Goal: Task Accomplishment & Management: Manage account settings

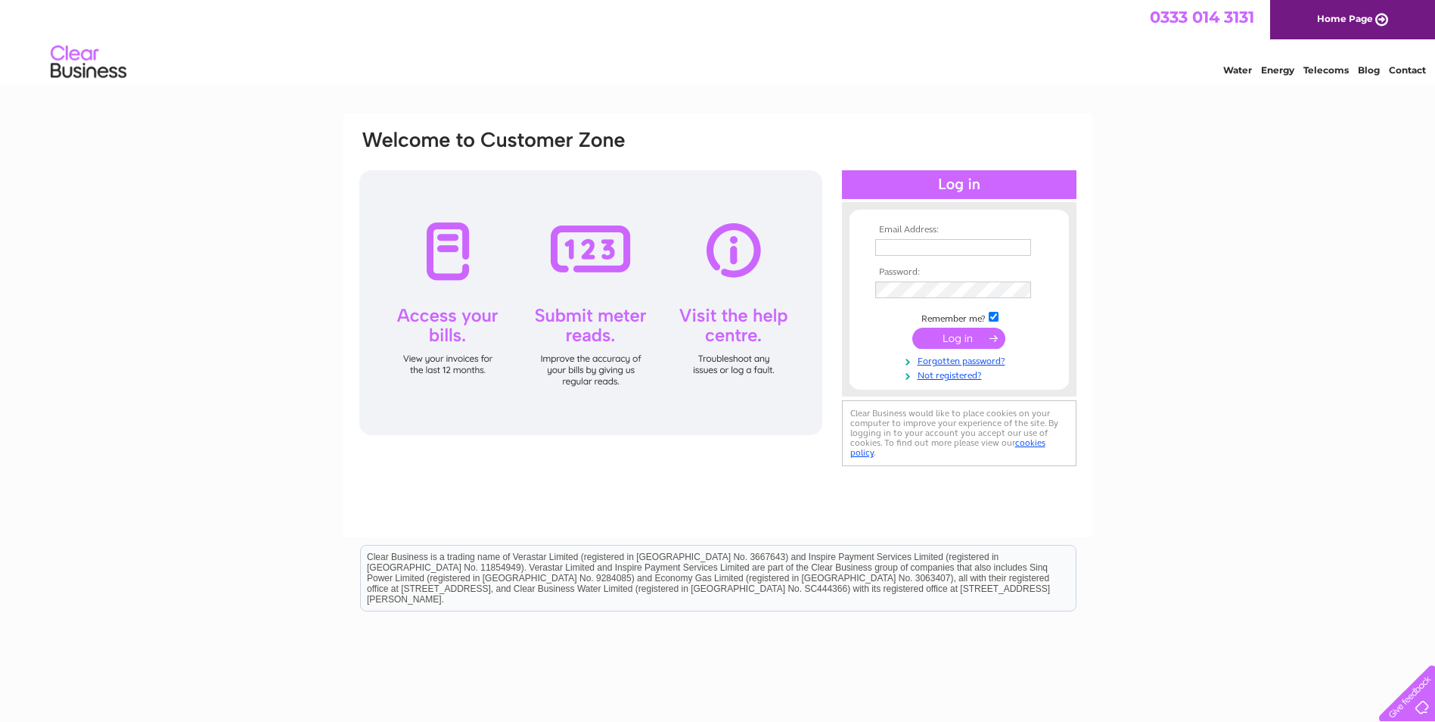
click at [890, 250] on input "text" at bounding box center [953, 247] width 156 height 17
paste input "Yvette.Marsden@gap.uk.com"
type input "Yvette.Marsden@gap.uk.com"
click at [951, 340] on input "submit" at bounding box center [958, 339] width 93 height 21
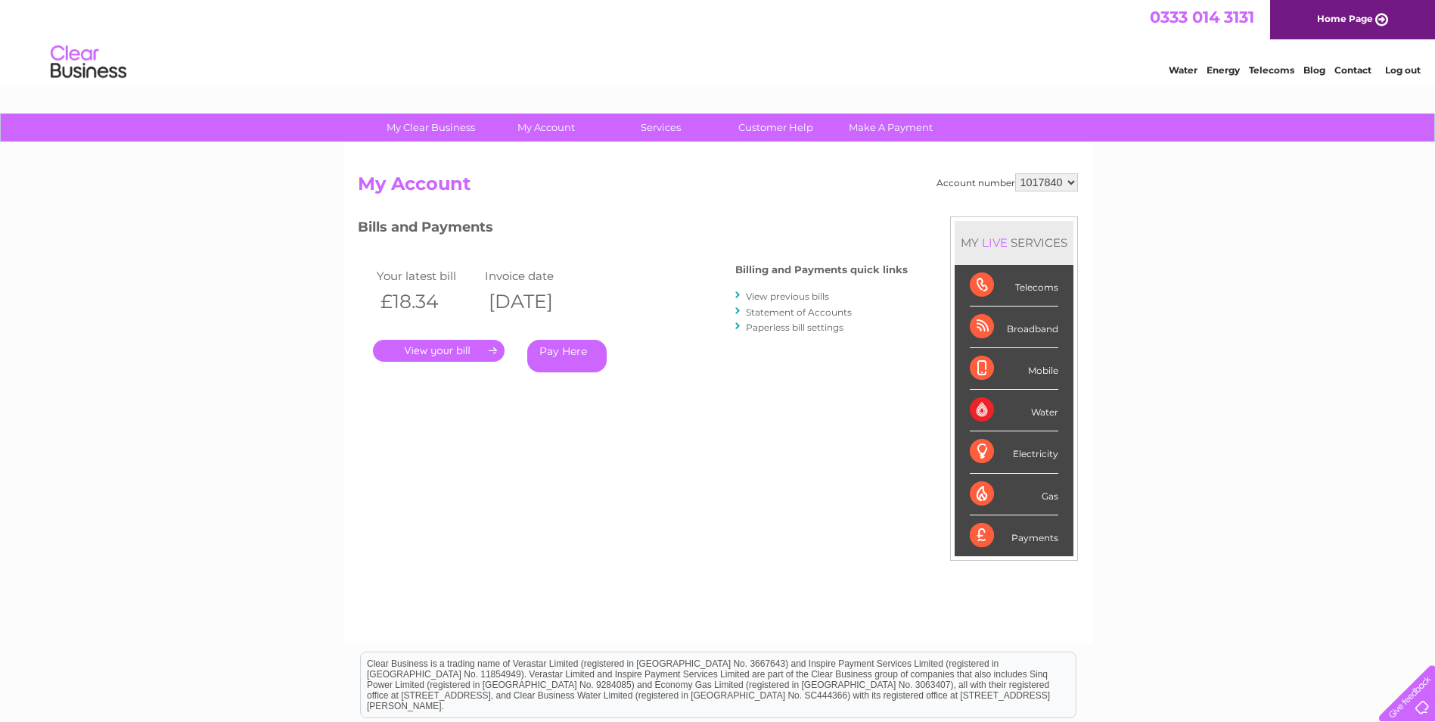
click at [1043, 191] on select "1017840 1018692 1054771 1066257" at bounding box center [1046, 182] width 63 height 18
select select "1018692"
click at [1015, 173] on select "1017840 1018692 1054771 1066257" at bounding box center [1046, 182] width 63 height 18
click at [1040, 181] on select "1017840 1018692 1054771 1066257" at bounding box center [1046, 182] width 63 height 18
select select "1054771"
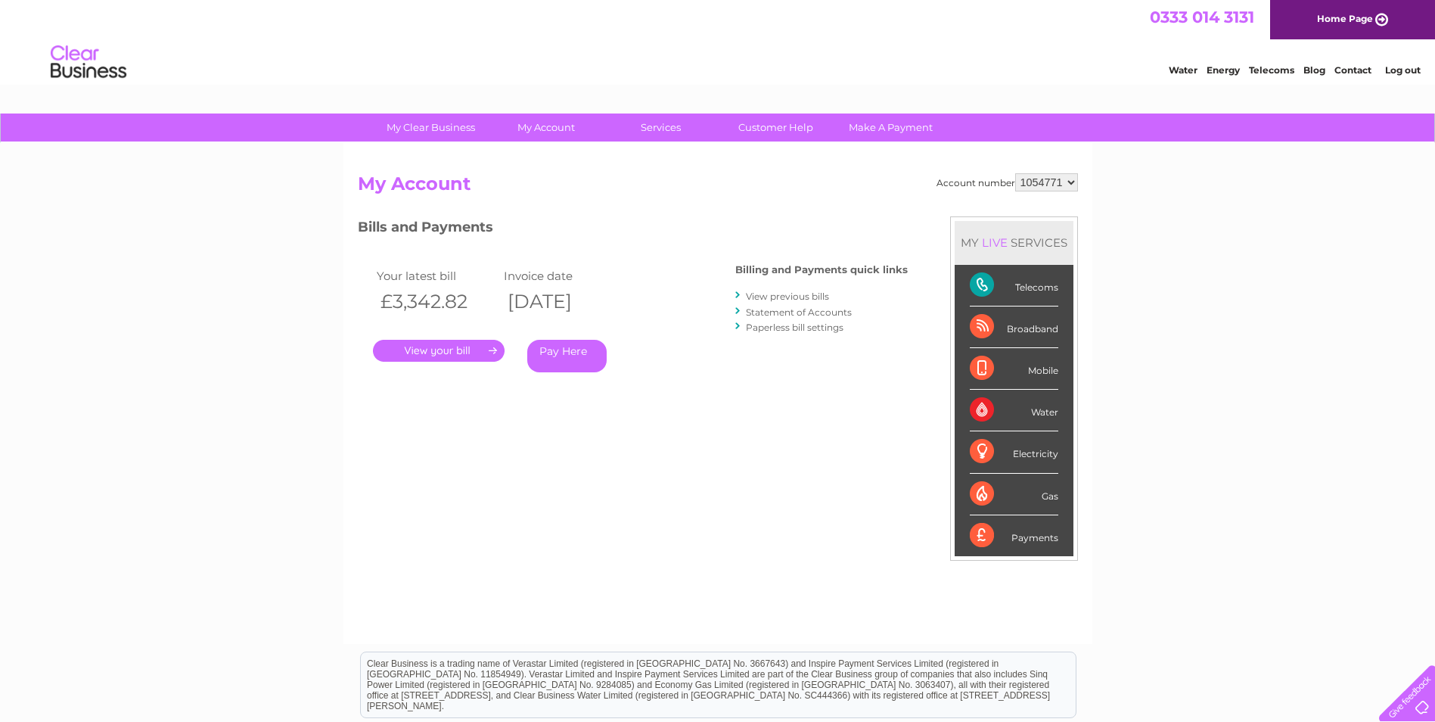
click at [1015, 173] on select "1017840 1018692 1054771 1066257" at bounding box center [1046, 182] width 63 height 18
click at [1031, 180] on select "1017840 1018692 1054771 1066257" at bounding box center [1046, 182] width 63 height 18
select select "1066257"
click at [1015, 173] on select "1017840 1018692 1054771 1066257" at bounding box center [1046, 182] width 63 height 18
click at [1396, 74] on link "Log out" at bounding box center [1403, 69] width 36 height 11
